Goal: Task Accomplishment & Management: Manage account settings

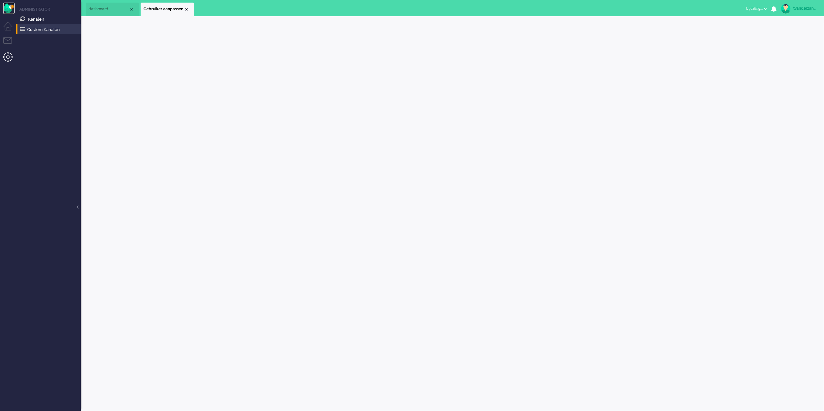
click at [8, 6] on img "Omnidesk" at bounding box center [8, 8] width 11 height 11
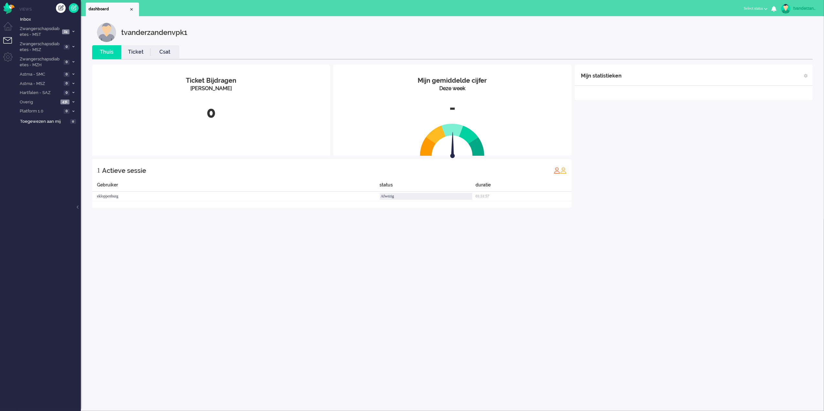
click at [809, 7] on div "tvanderzandenvpk1" at bounding box center [806, 8] width 24 height 6
click at [792, 43] on link "Instellingen" at bounding box center [798, 43] width 45 height 6
select select "browser"
select select "nl"
